Goal: Information Seeking & Learning: Learn about a topic

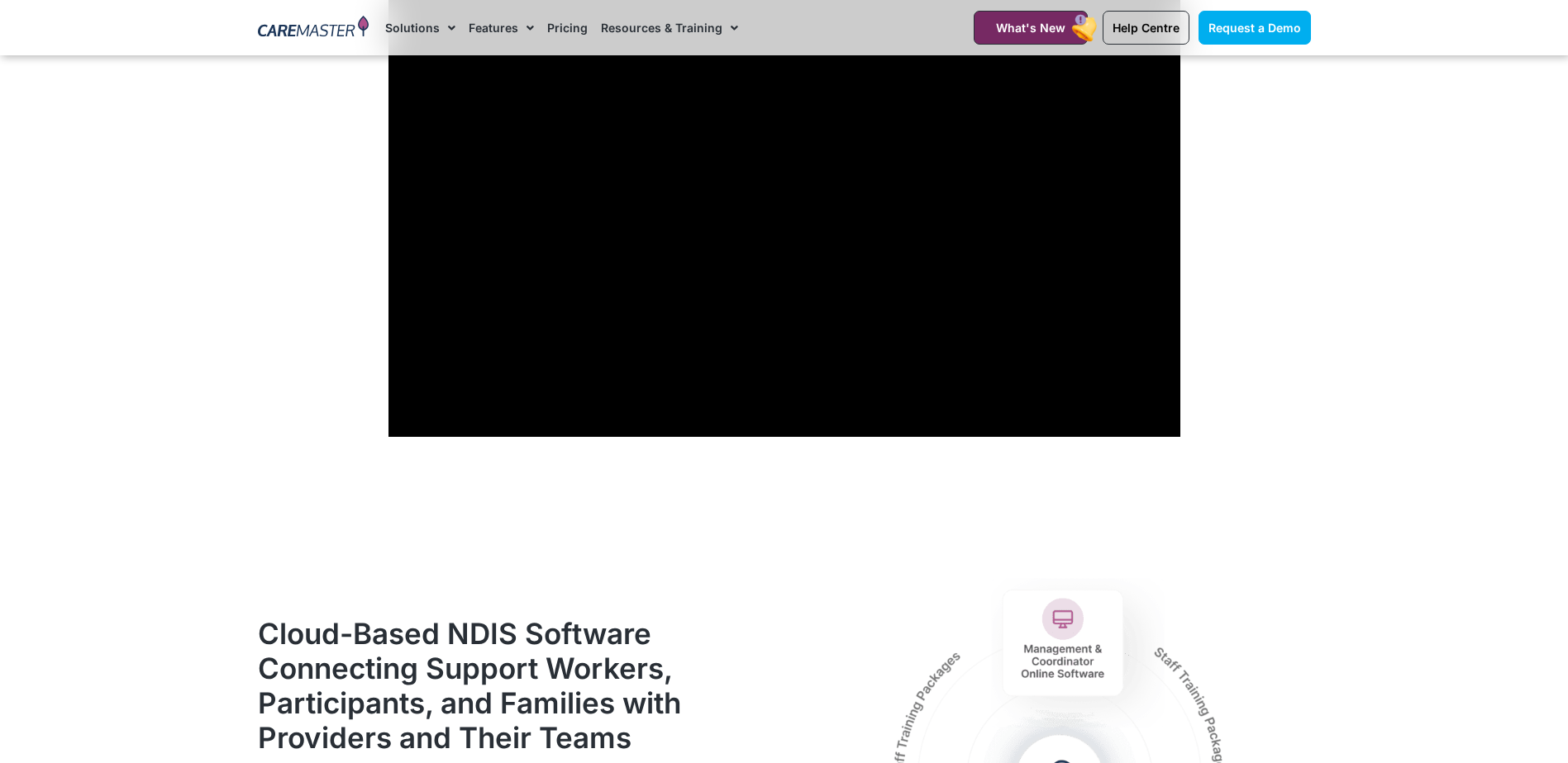
scroll to position [1817, 0]
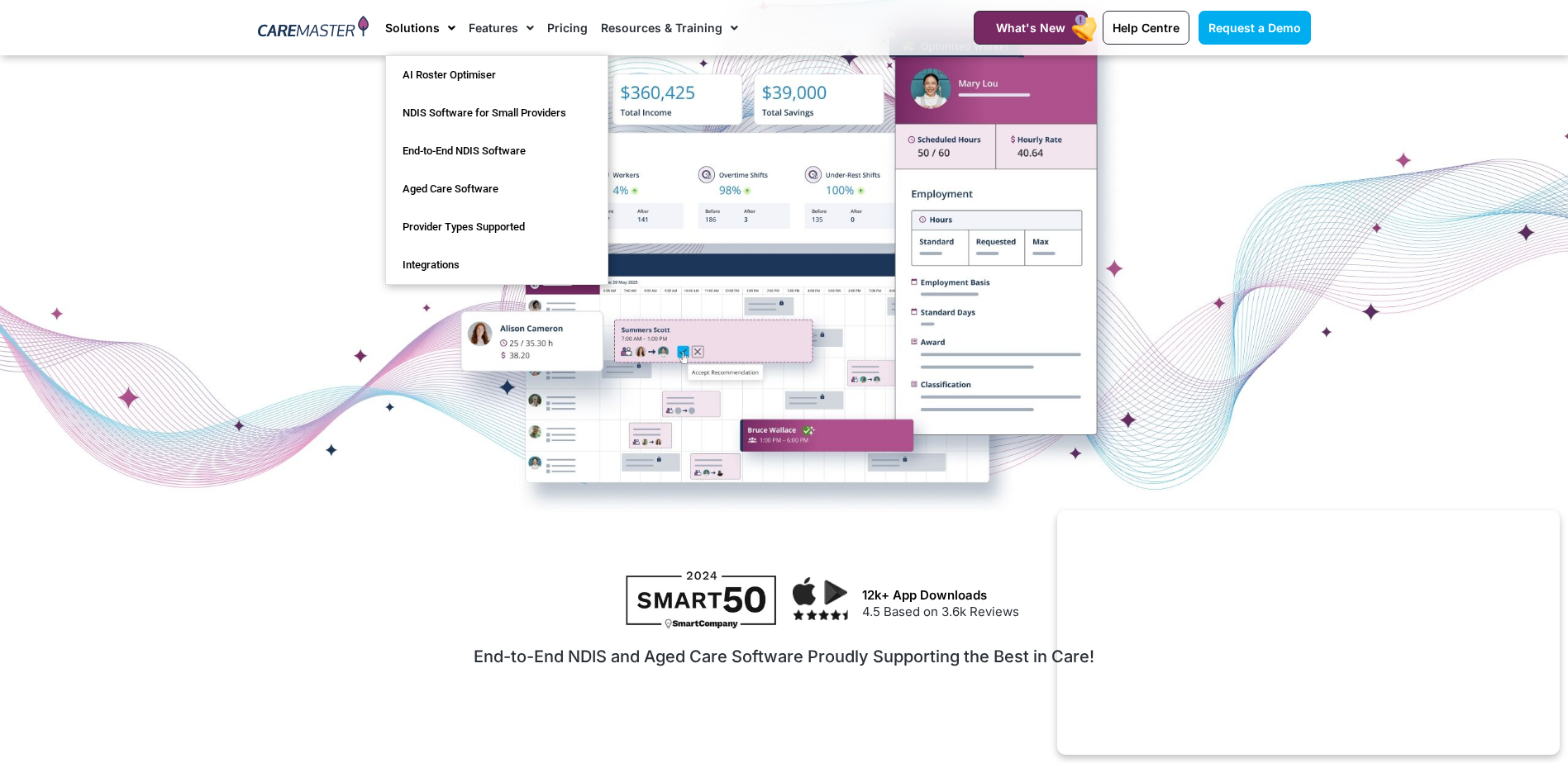
click at [440, 27] on span "Menu" at bounding box center [447, 27] width 15 height 28
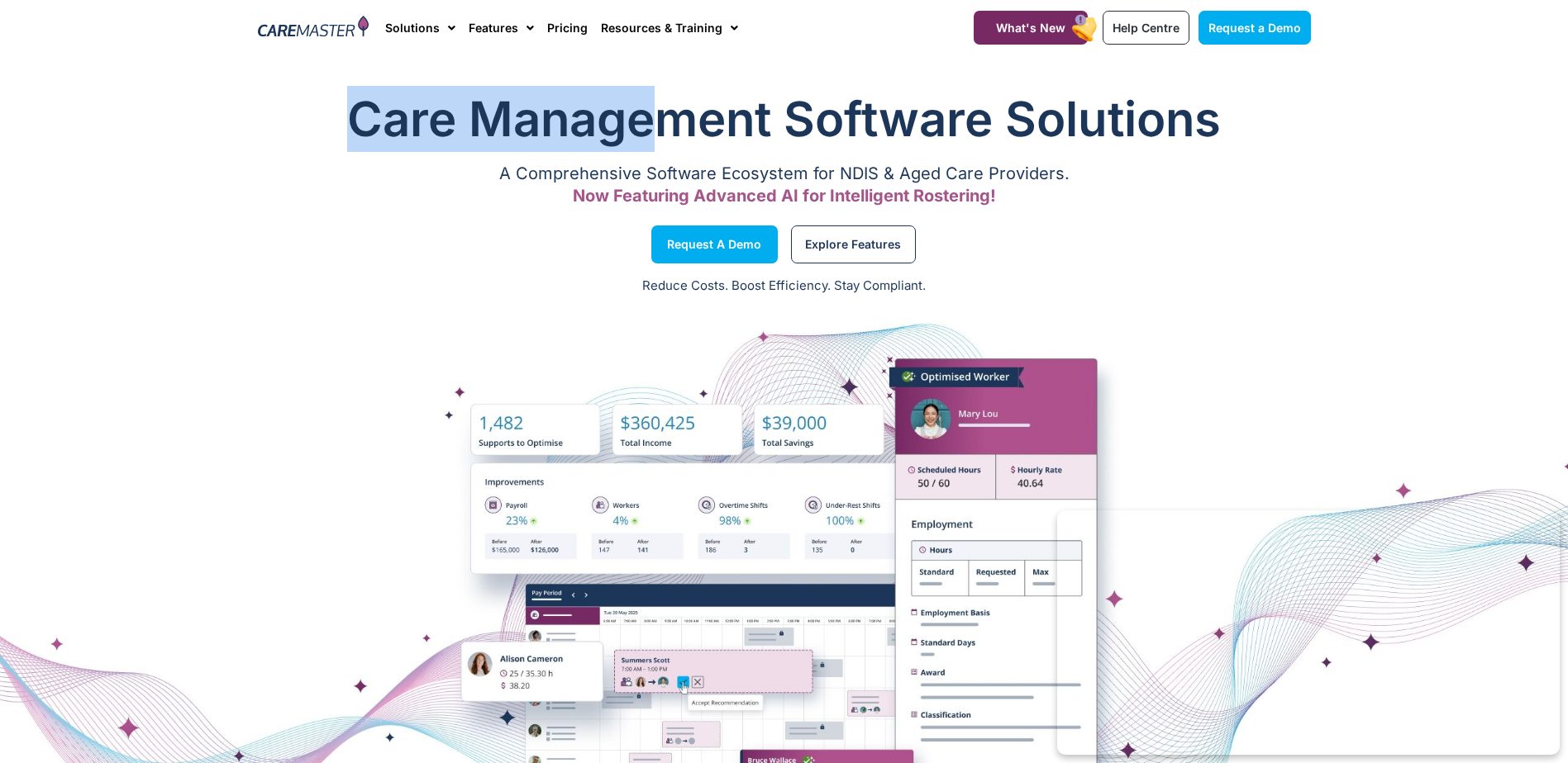
drag, startPoint x: 607, startPoint y: 145, endPoint x: 702, endPoint y: 145, distance: 95.0
click at [700, 145] on h1 "Care Management Software Solutions" at bounding box center [784, 118] width 1053 height 66
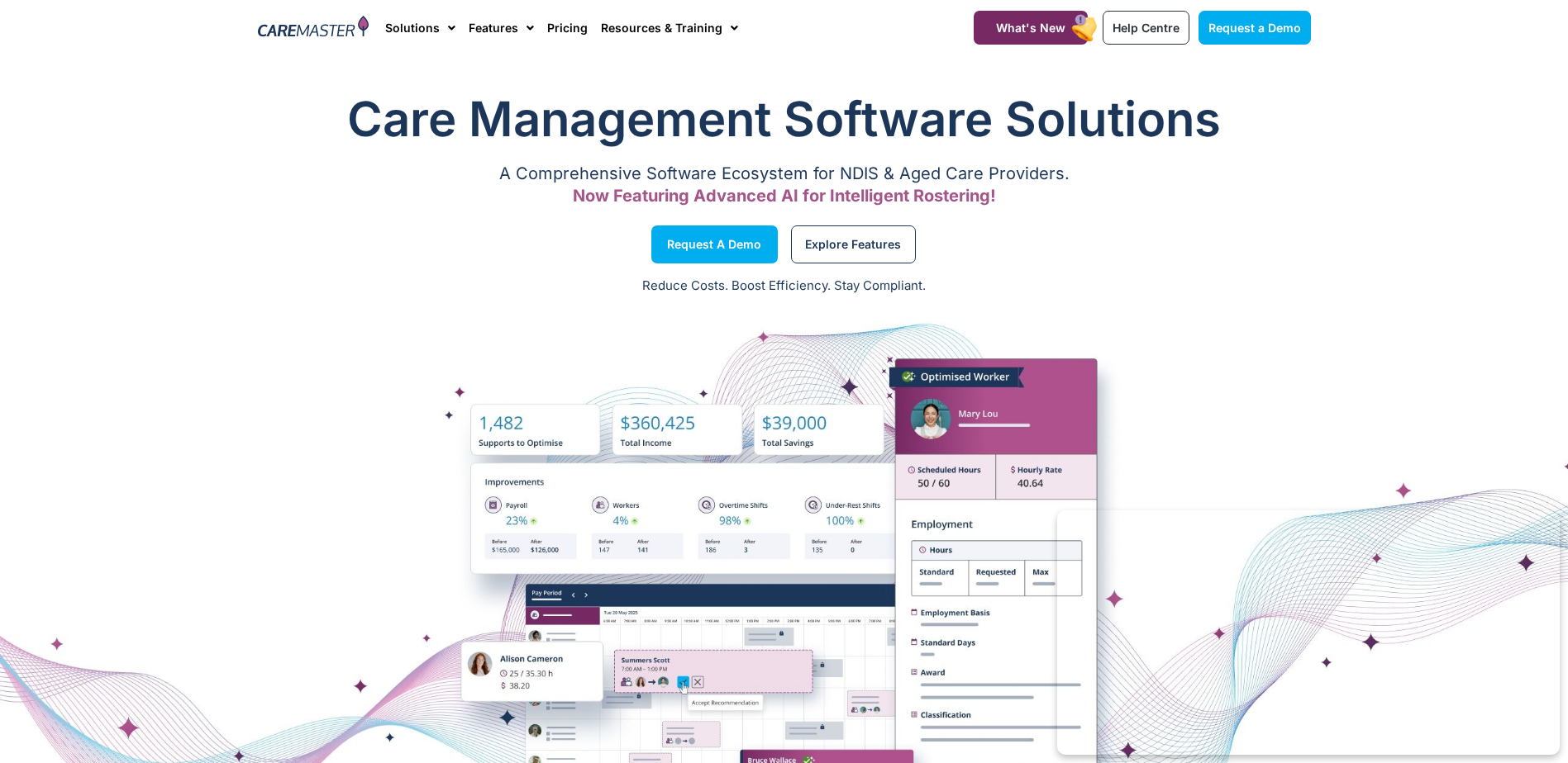
drag, startPoint x: 702, startPoint y: 145, endPoint x: 1258, endPoint y: 313, distance: 580.8
click at [1262, 313] on div at bounding box center [784, 596] width 1568 height 578
drag, startPoint x: 685, startPoint y: 177, endPoint x: 963, endPoint y: 177, distance: 278.0
click at [963, 177] on p "A Comprehensive Software Ecosystem for NDIS & Aged Care Providers." at bounding box center [784, 174] width 1053 height 11
drag, startPoint x: 963, startPoint y: 177, endPoint x: 864, endPoint y: 173, distance: 99.1
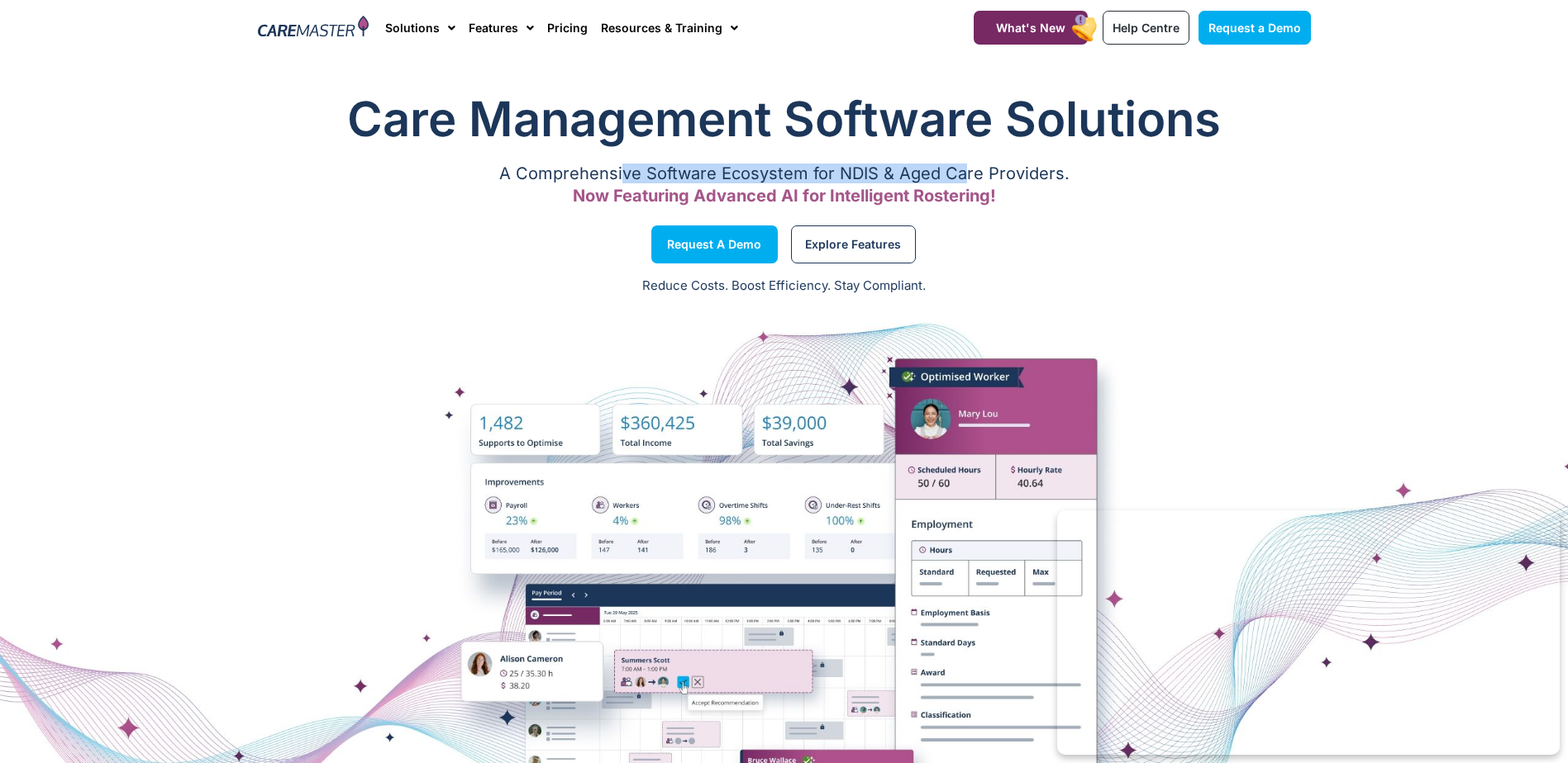
click at [864, 173] on p "A Comprehensive Software Ecosystem for NDIS & Aged Care Providers." at bounding box center [784, 174] width 1053 height 11
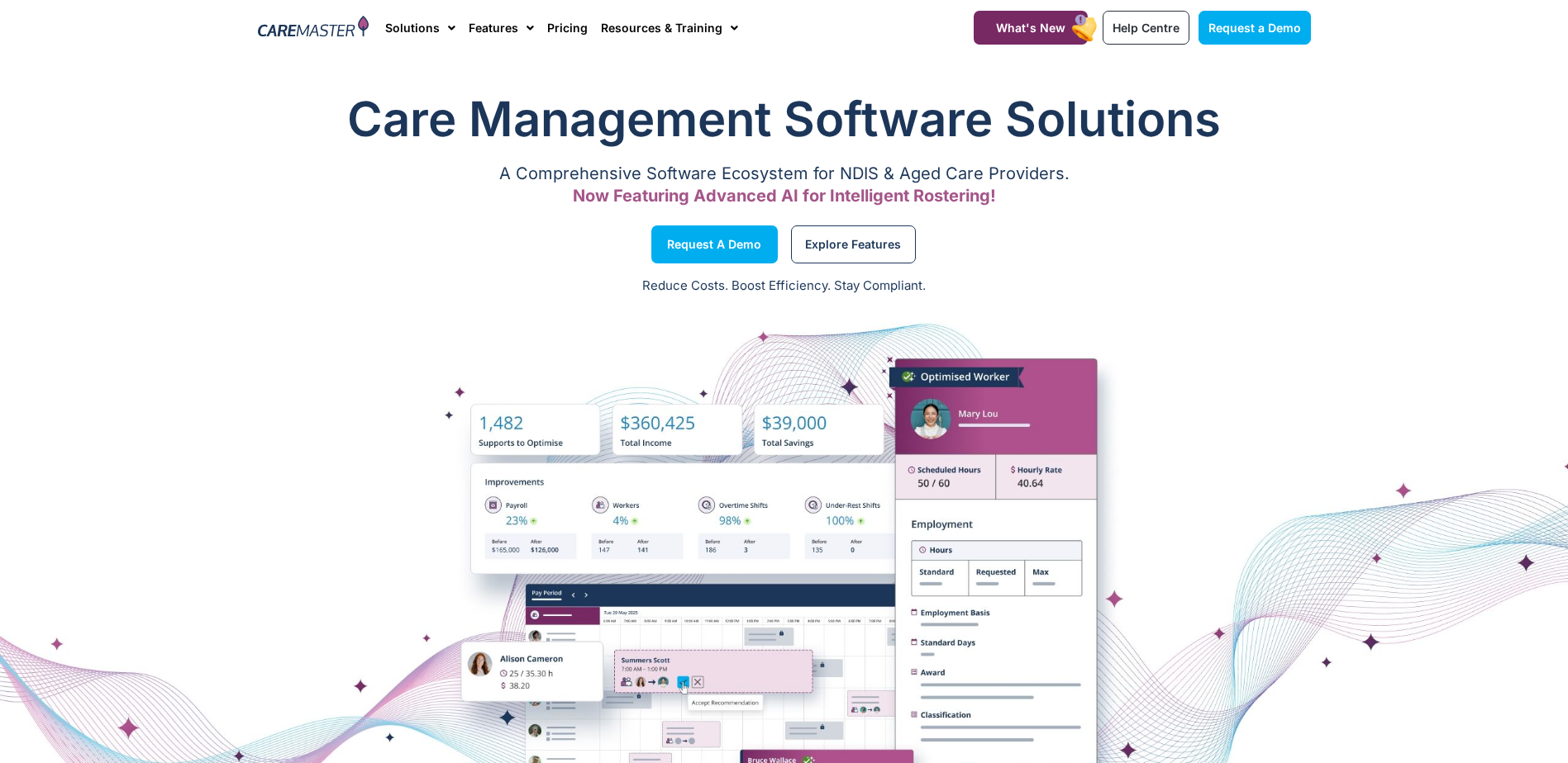
click at [1200, 264] on div "Explore Features" at bounding box center [1051, 244] width 535 height 63
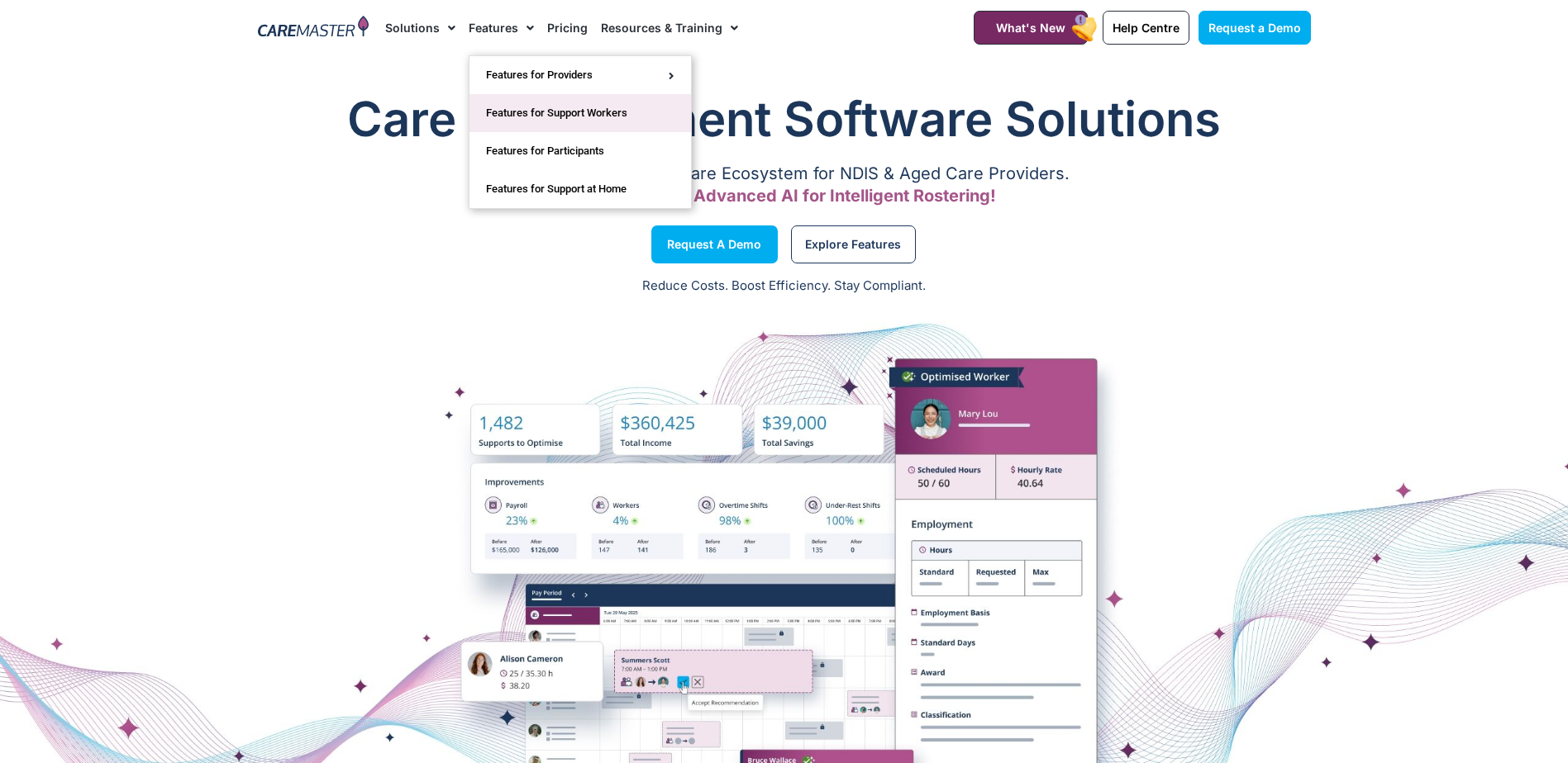
click at [511, 115] on link "Features for Support Workers" at bounding box center [580, 113] width 221 height 38
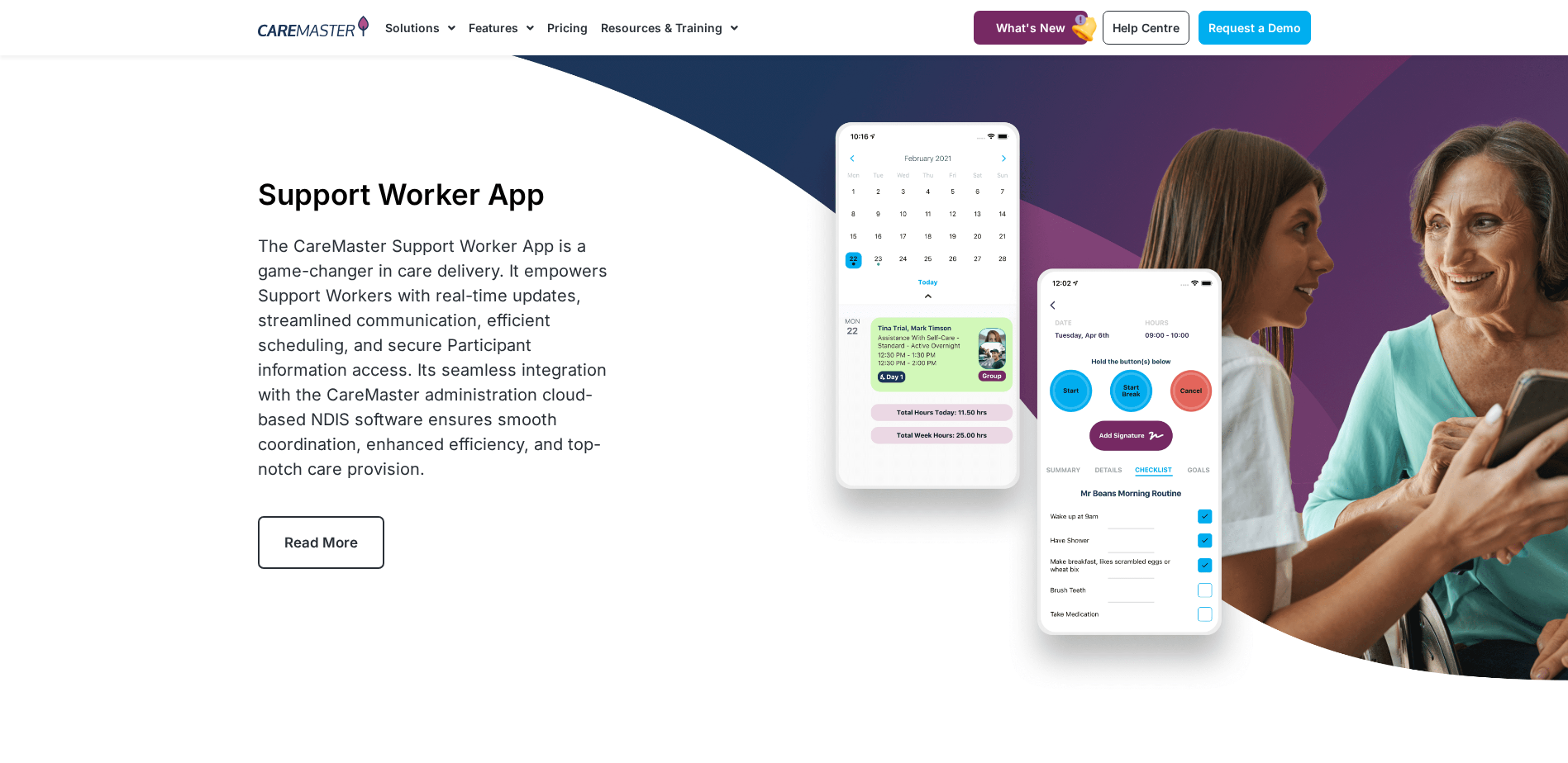
click at [505, 440] on div "The CareMaster Support Worker App is a game-changer in care delivery. It empowe…" at bounding box center [437, 357] width 358 height 247
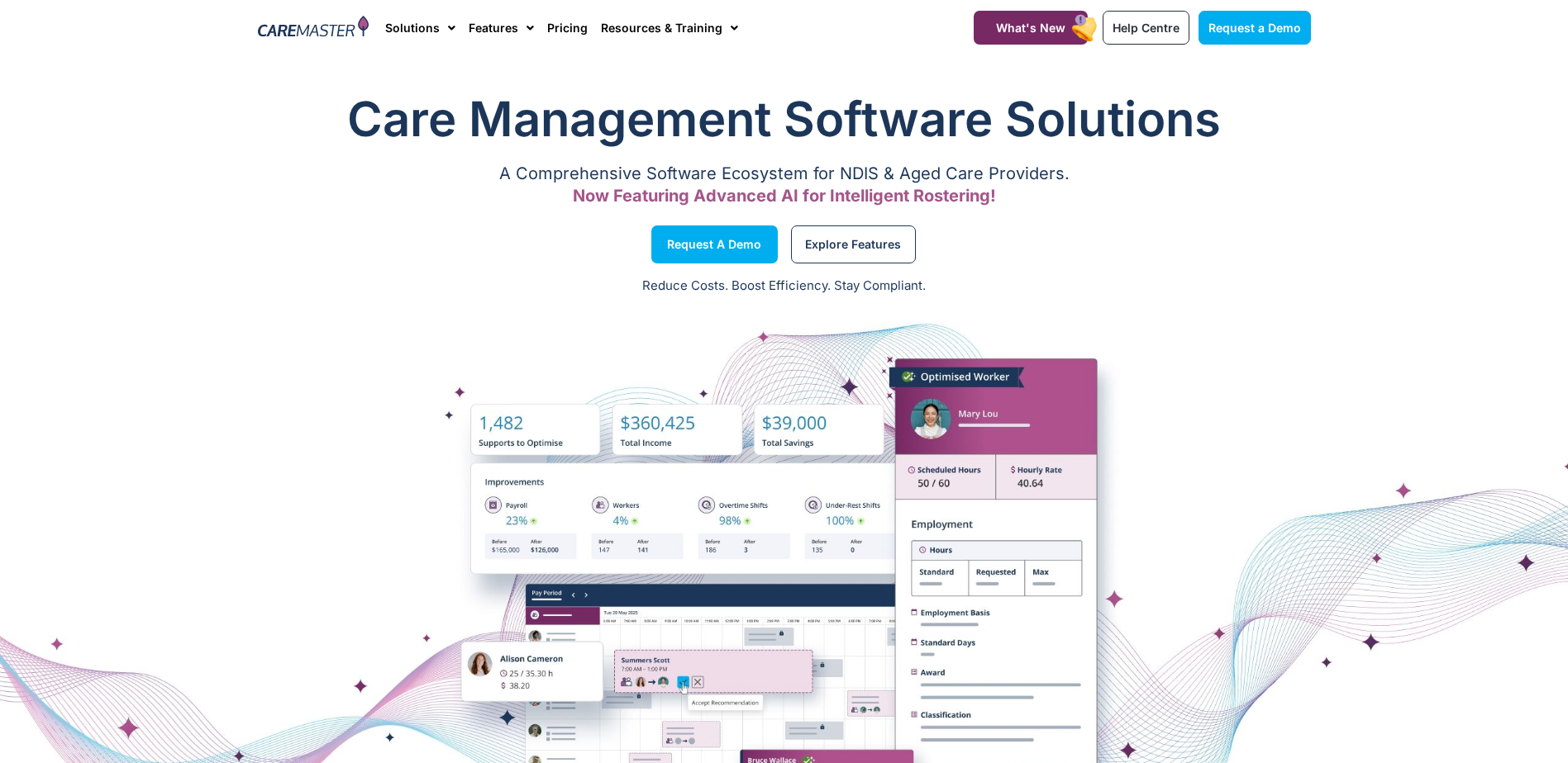
click at [1111, 258] on div "Explore Features" at bounding box center [1051, 244] width 535 height 63
click at [1208, 253] on div "Explore Features" at bounding box center [1051, 244] width 535 height 63
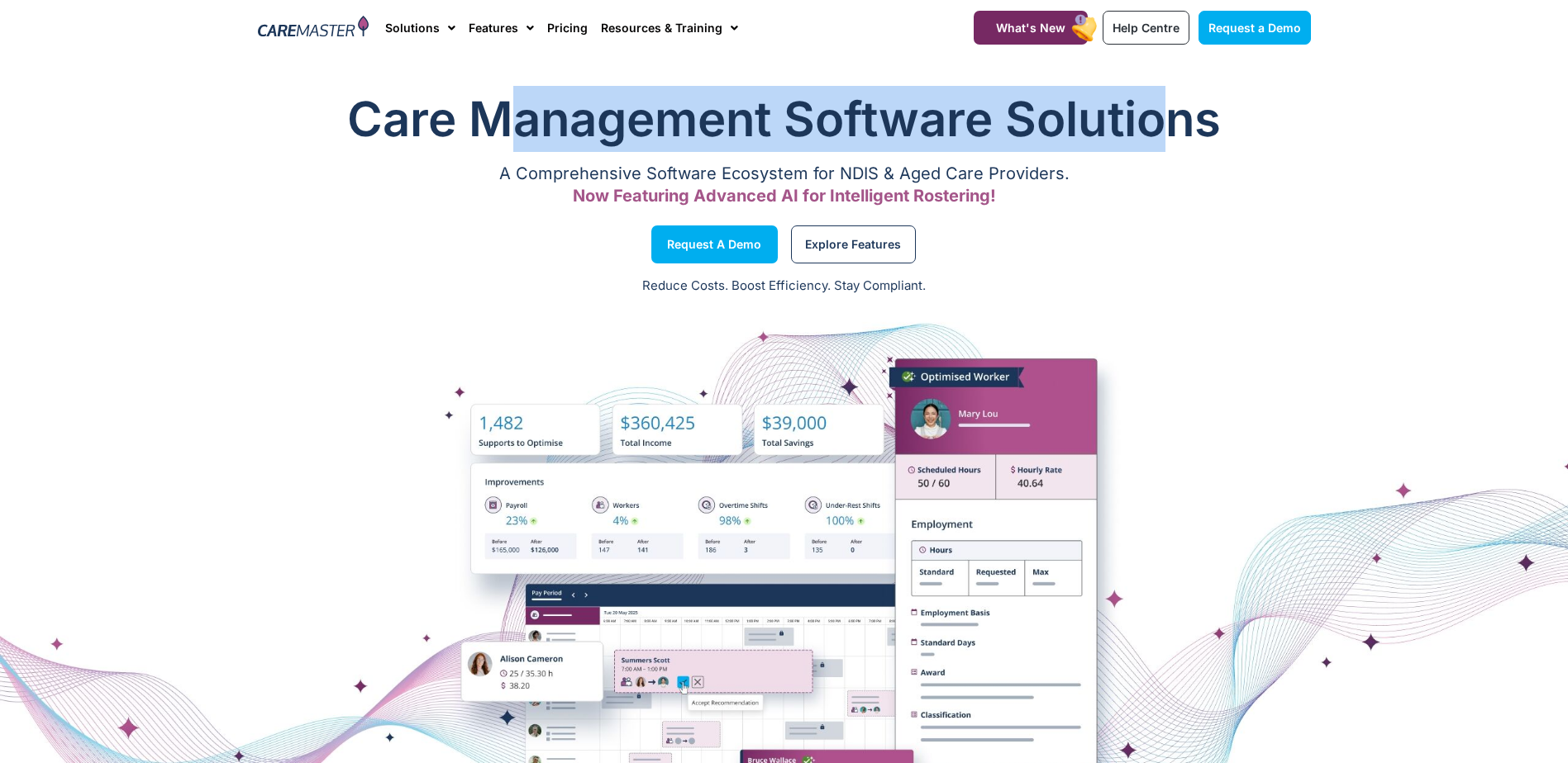
drag, startPoint x: 506, startPoint y: 134, endPoint x: 1176, endPoint y: 143, distance: 670.1
click at [1176, 143] on h1 "Care Management Software Solutions" at bounding box center [784, 118] width 1053 height 66
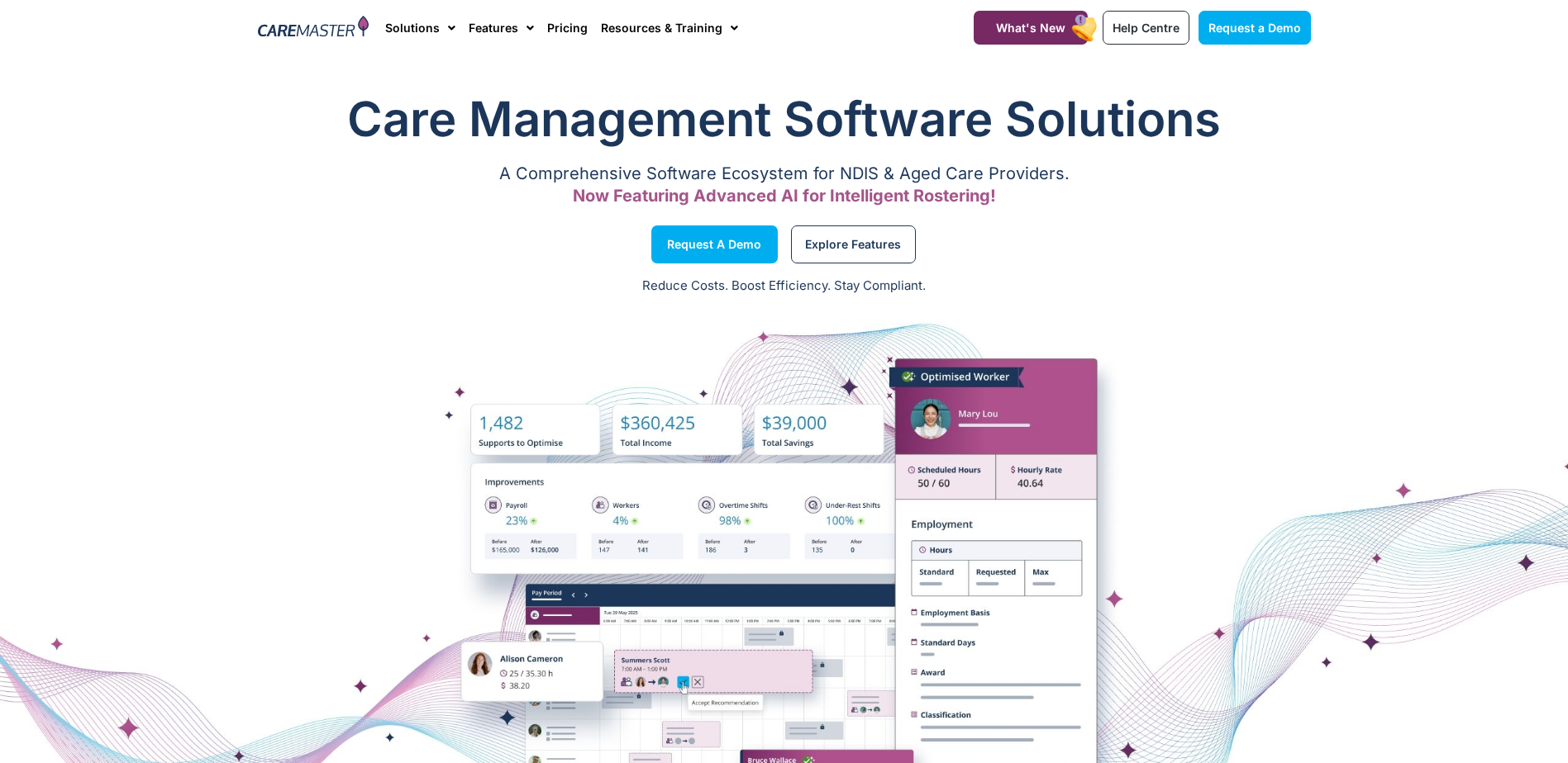
drag, startPoint x: 1176, startPoint y: 143, endPoint x: 1200, endPoint y: 317, distance: 175.6
click at [1200, 317] on div at bounding box center [784, 596] width 1568 height 578
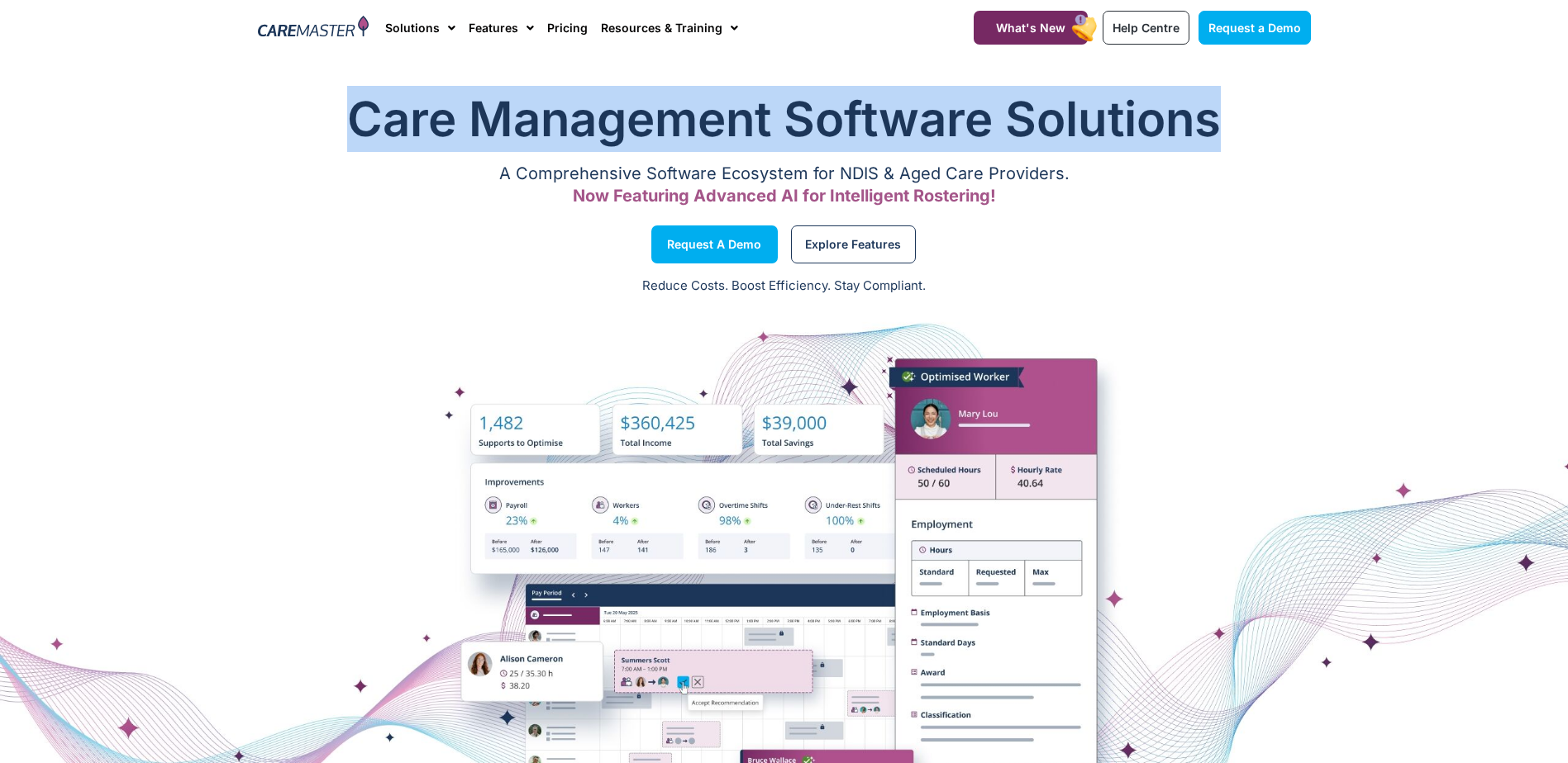
drag, startPoint x: 1229, startPoint y: 122, endPoint x: 358, endPoint y: 128, distance: 871.0
click at [358, 128] on h1 "Care Management Software Solutions" at bounding box center [784, 118] width 1053 height 66
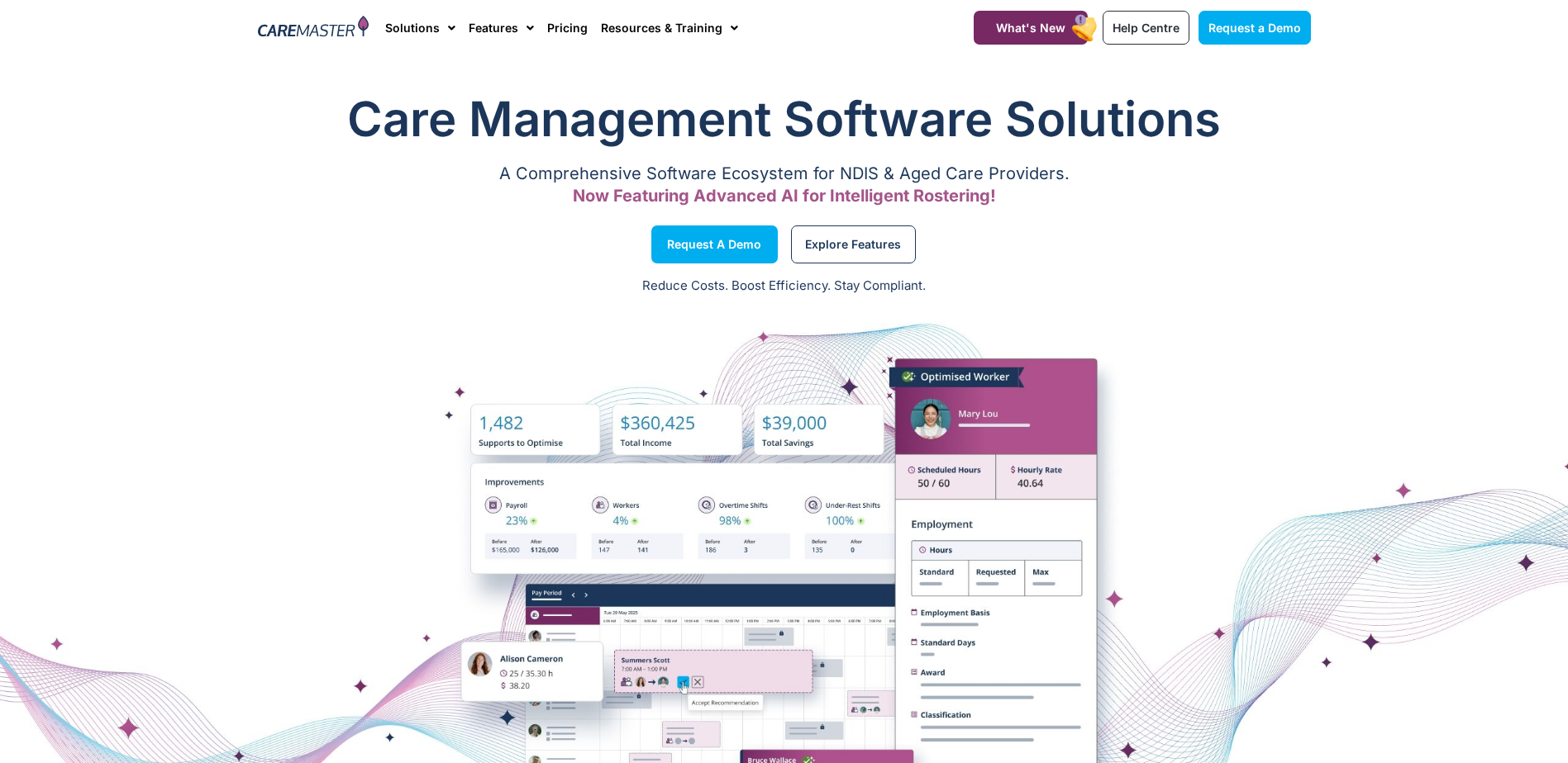
click at [1134, 267] on div "Reduce Costs. Boost Efficiency. Stay Compliant." at bounding box center [784, 287] width 1568 height 40
click at [1139, 318] on div at bounding box center [784, 596] width 1568 height 578
click at [524, 27] on span "Menu" at bounding box center [526, 27] width 15 height 28
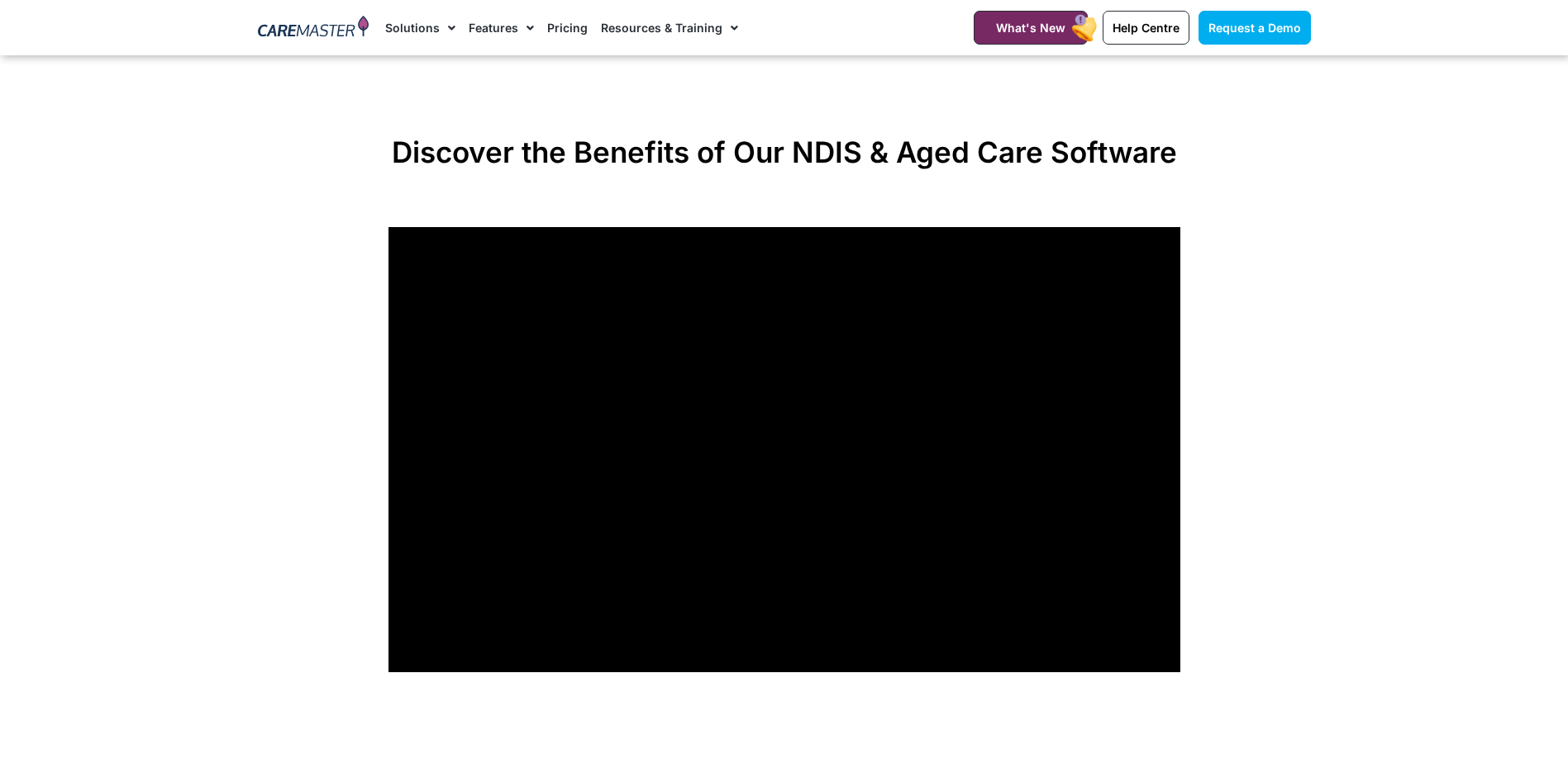
scroll to position [1239, 0]
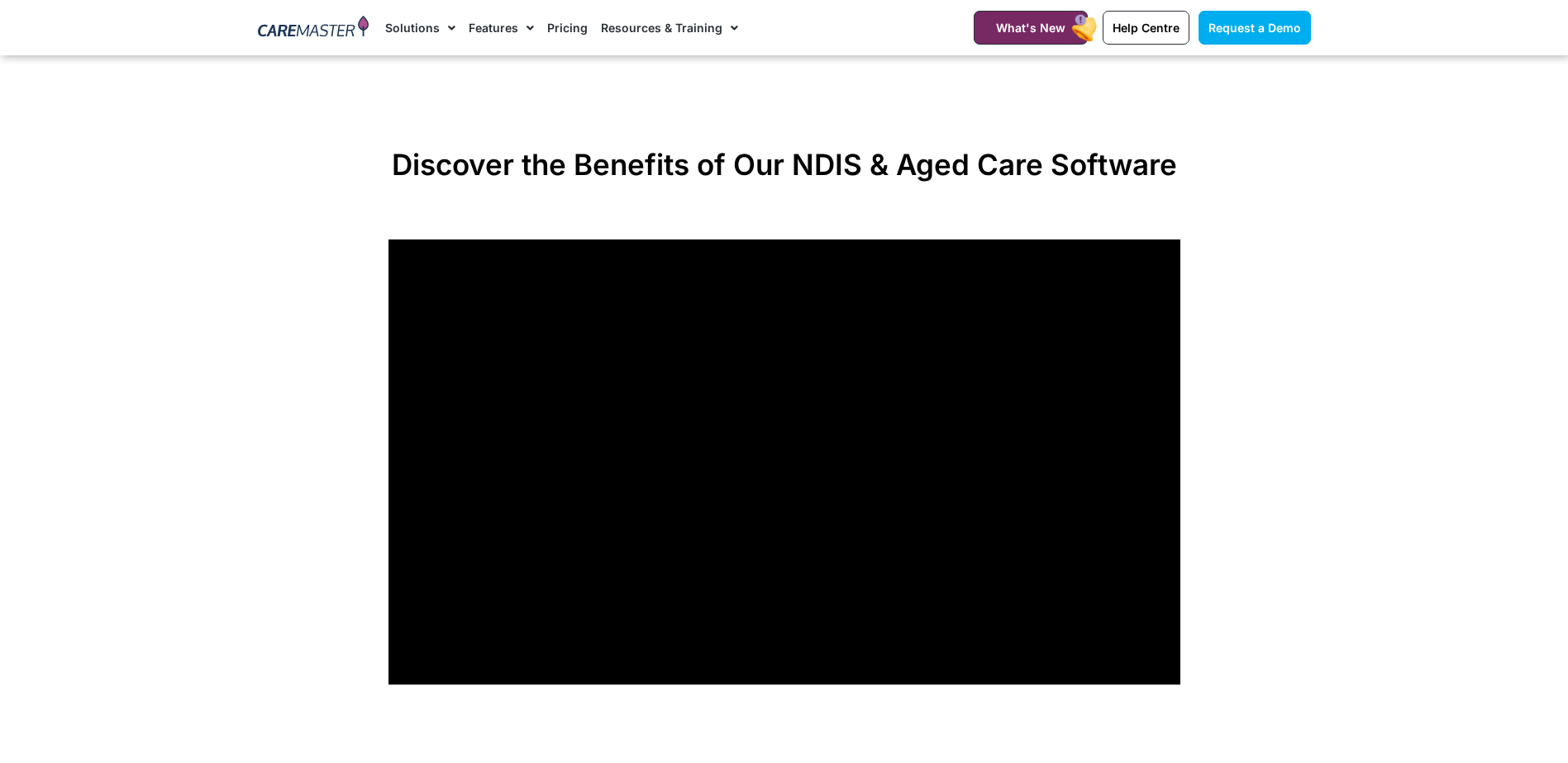
drag, startPoint x: 1314, startPoint y: 384, endPoint x: 1321, endPoint y: 425, distance: 41.6
click at [1314, 384] on section "Discover the Benefits of Our NDIS & Aged Care Software" at bounding box center [784, 415] width 1568 height 554
click at [1308, 554] on section "Discover the Benefits of Our NDIS & Aged Care Software" at bounding box center [784, 415] width 1568 height 554
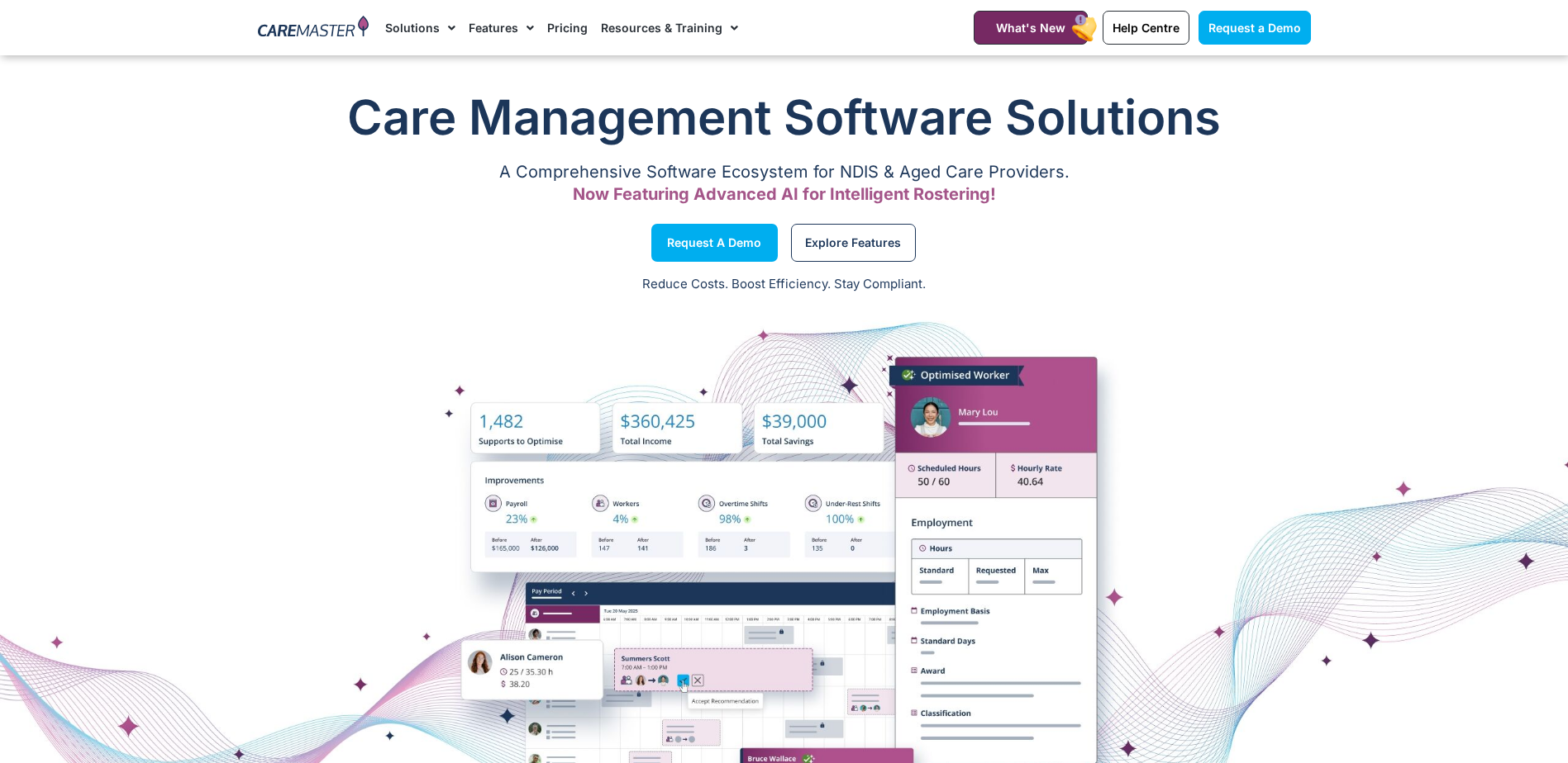
scroll to position [0, 0]
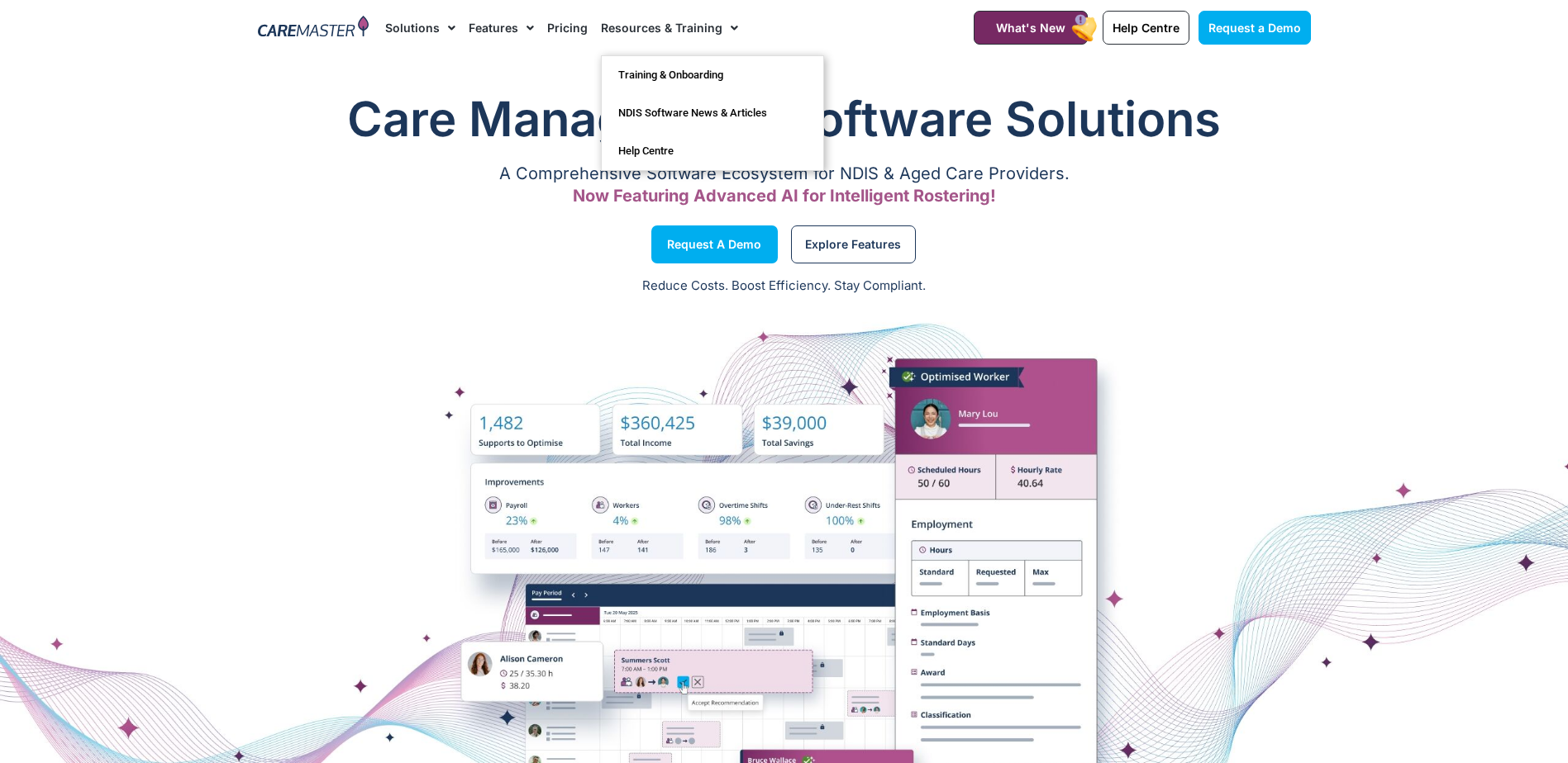
click at [676, 27] on link "Resources & Training" at bounding box center [669, 27] width 137 height 56
click at [727, 22] on span "Menu" at bounding box center [730, 27] width 15 height 28
click at [722, 24] on span "Menu" at bounding box center [730, 27] width 15 height 28
click at [656, 142] on link "Help Centre" at bounding box center [712, 151] width 221 height 38
